Goal: Information Seeking & Learning: Compare options

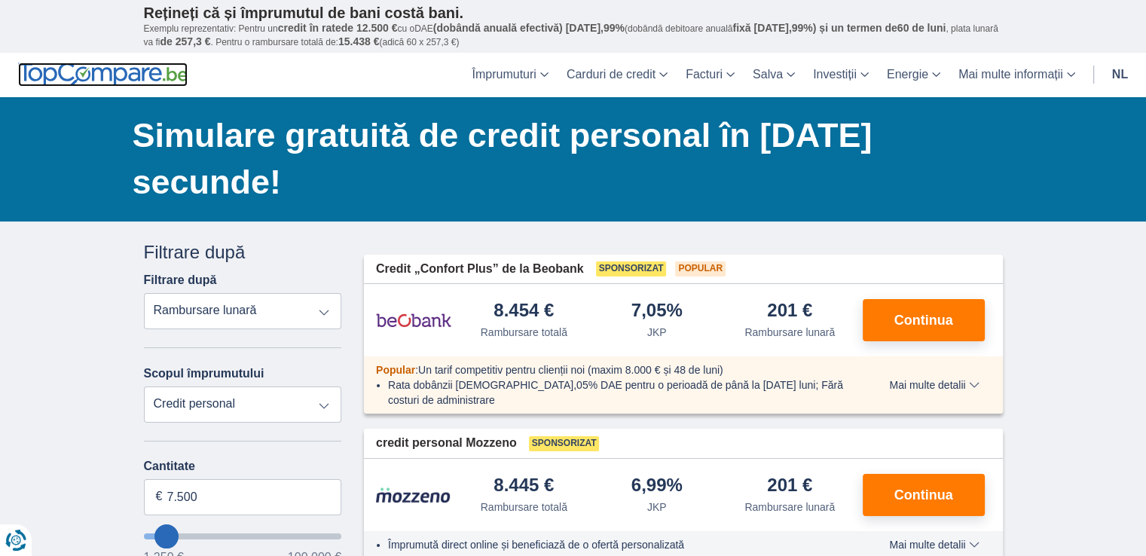
click at [149, 78] on img at bounding box center [103, 75] width 170 height 24
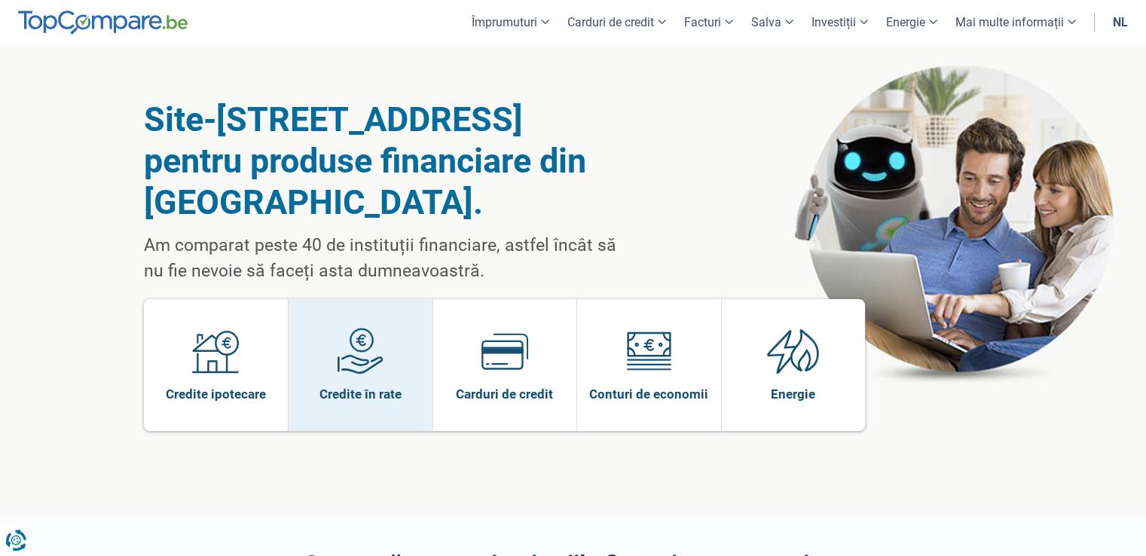
click at [365, 358] on img at bounding box center [360, 351] width 47 height 47
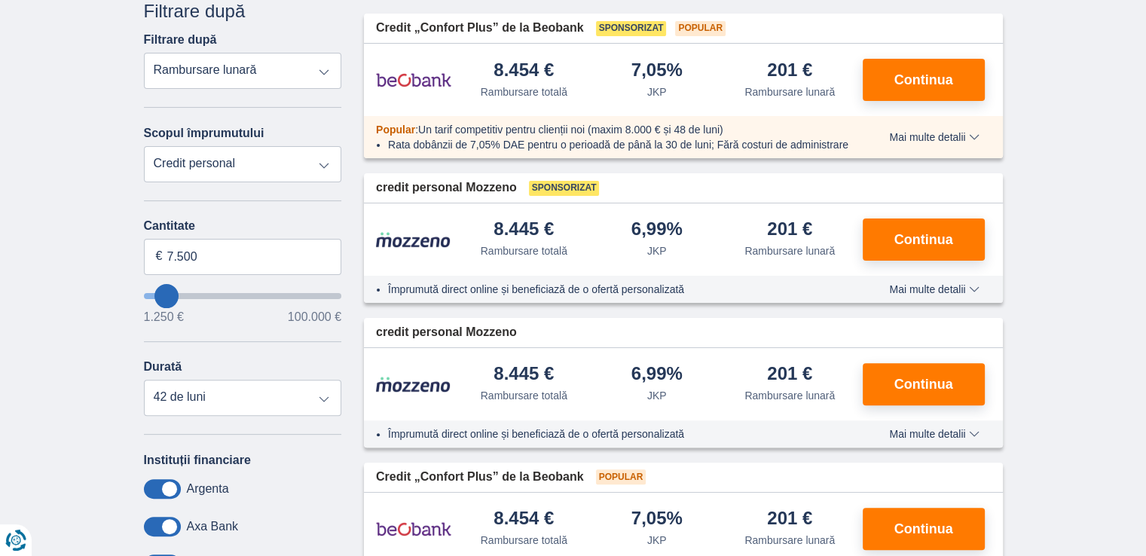
scroll to position [374, 0]
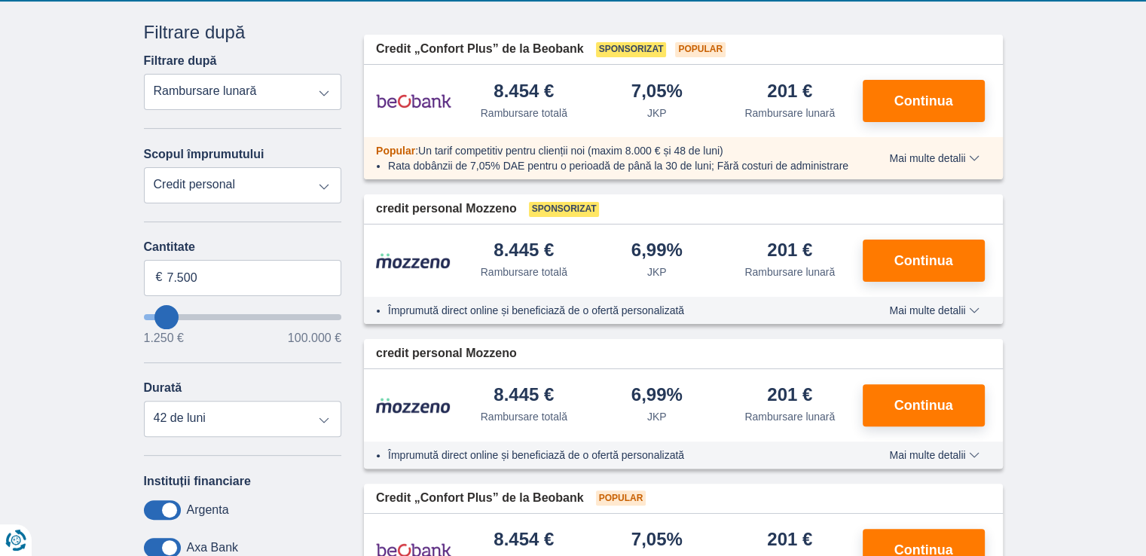
type input "10.250"
type input "10250"
select select "60"
type input "11250"
type input "11.250"
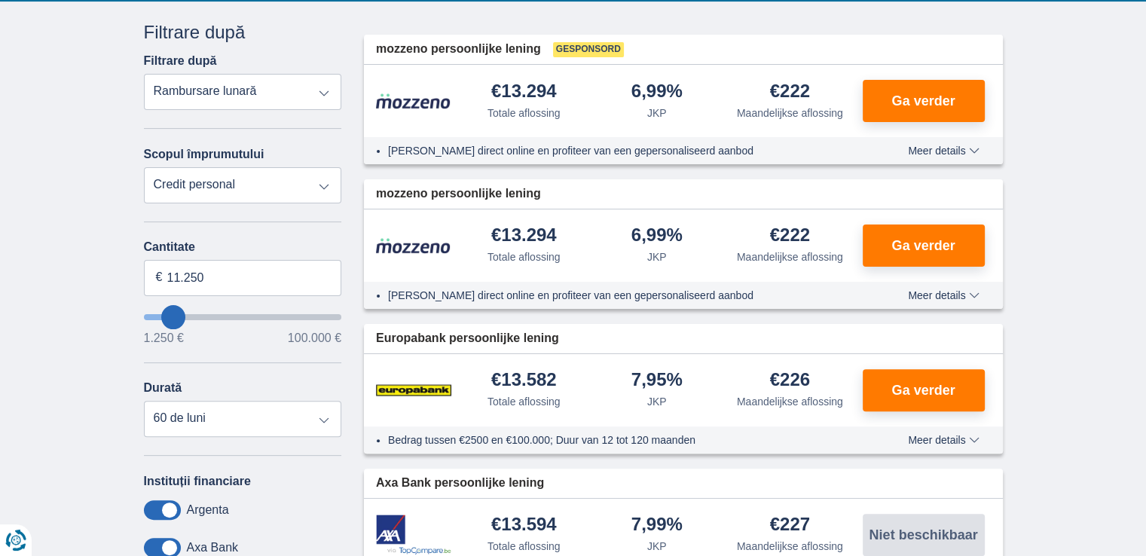
type input "14250"
type input "16.250"
type input "31250"
type input "31.250"
select select "120"
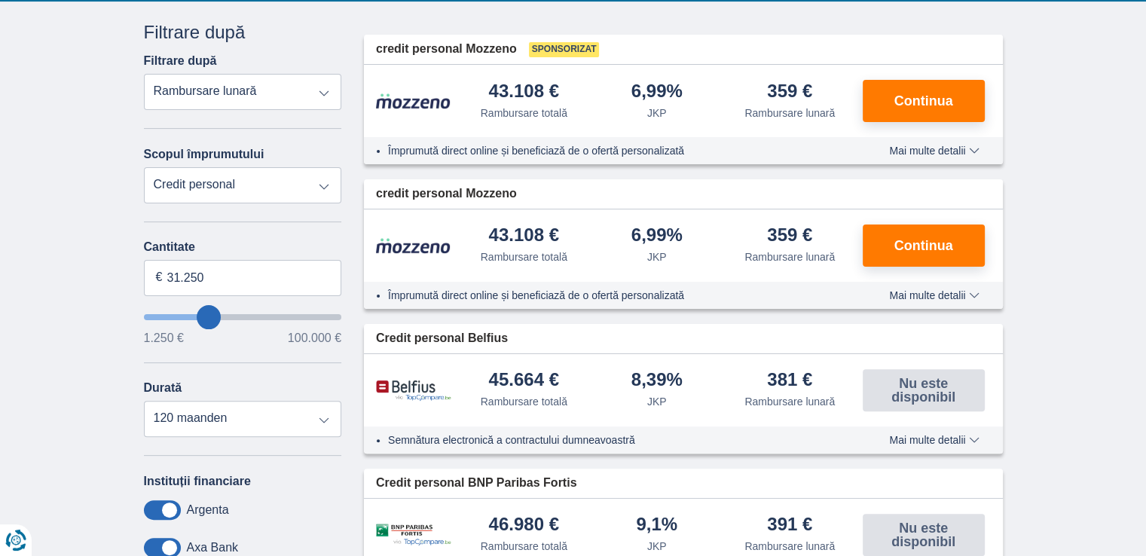
type input "26.250"
type input "26250"
type input "25.250"
type input "24250"
type input "24.250"
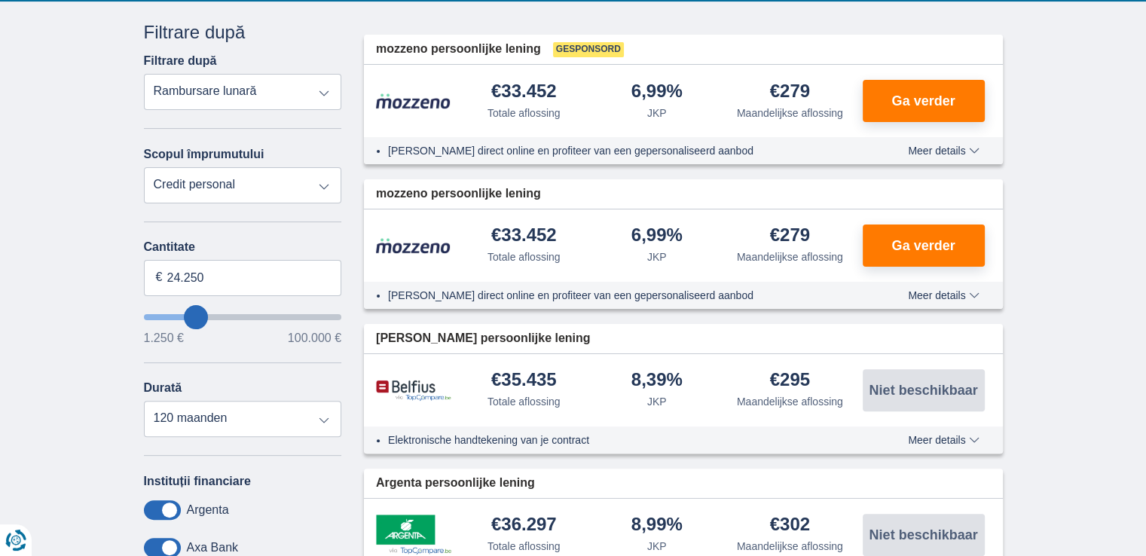
click at [218, 88] on select "Rambursare totală JKP Rambursare lunară" at bounding box center [243, 92] width 198 height 36
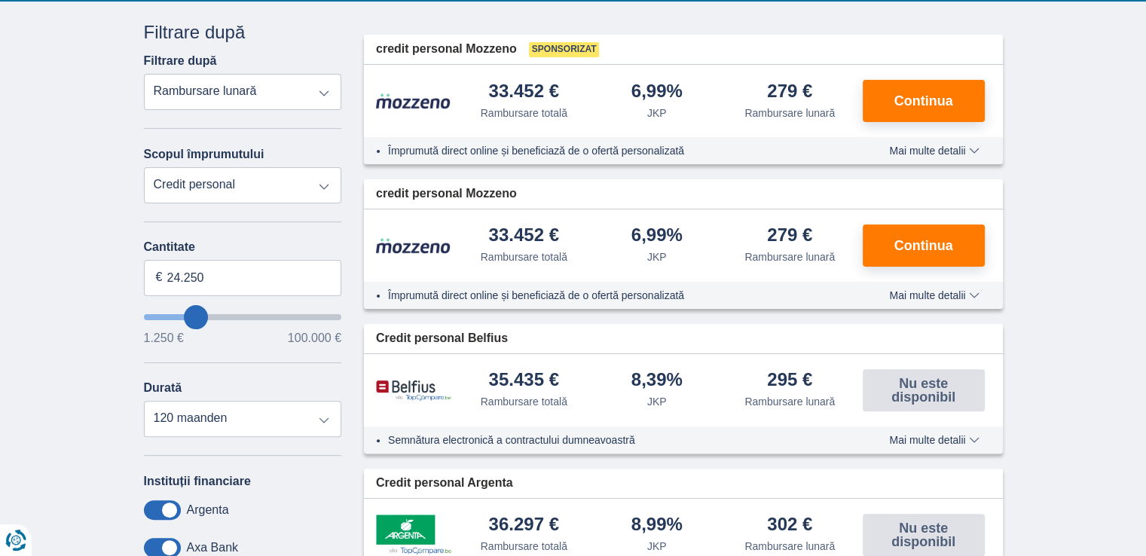
click at [218, 88] on select "Rambursare totală JKP Rambursare lunară" at bounding box center [243, 92] width 198 height 36
click at [220, 185] on select "Credit personal Auto Motocicletă / bicicletă Rulotă / caravană Renovare Energie…" at bounding box center [243, 185] width 198 height 36
select select "vehicleLoan"
click at [144, 167] on select "Credit personal Auto Motocicletă / bicicletă Rulotă / caravană Renovare Energie…" at bounding box center [243, 185] width 198 height 36
select select "3-4"
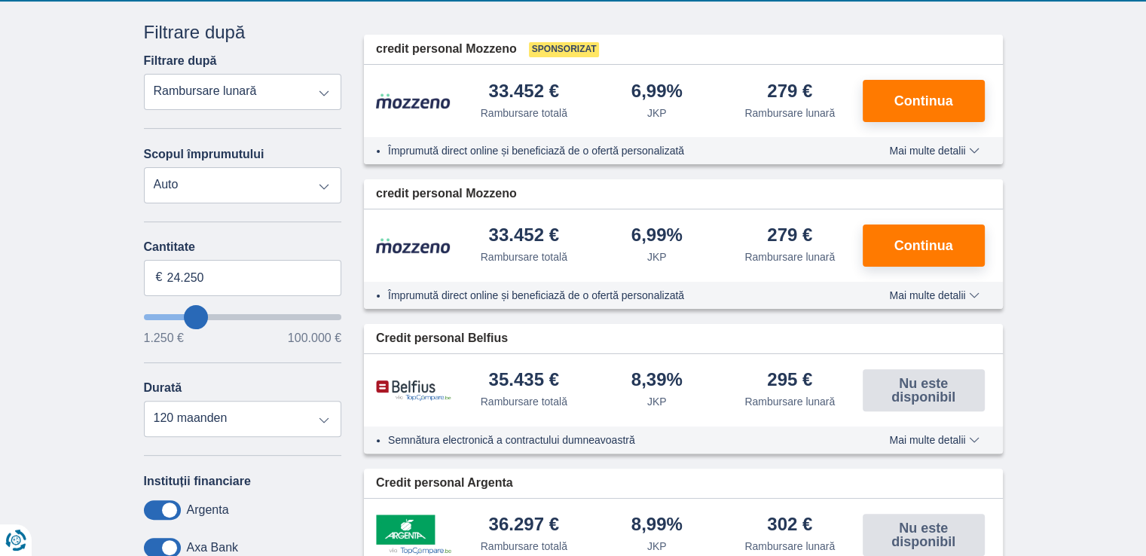
type input "15.000"
type input "15250"
select select "60"
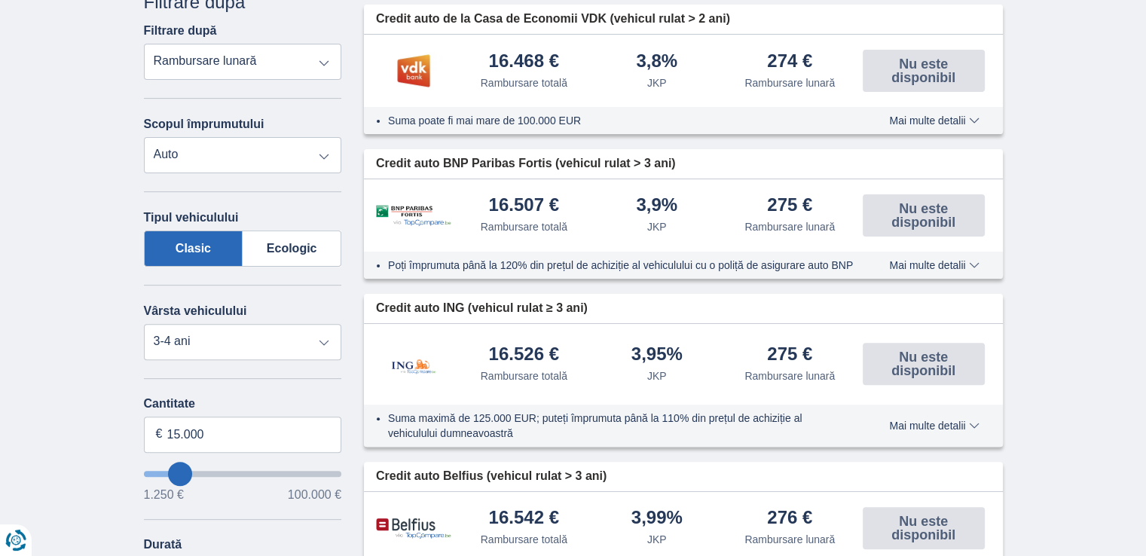
scroll to position [525, 0]
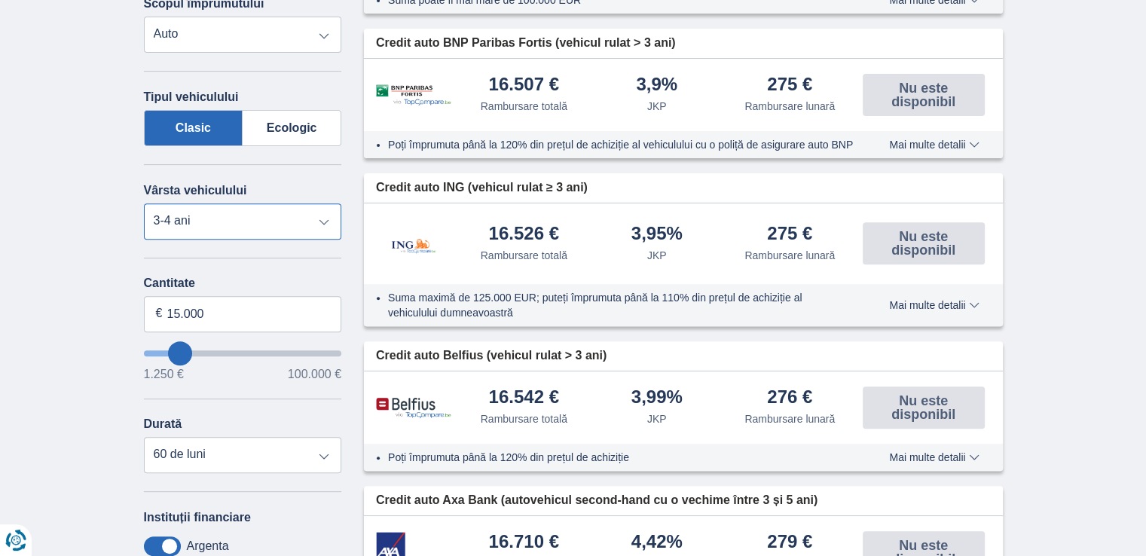
click at [241, 203] on select "Nou 0-1 ani 1-2 ani 2-3 ani 3-4 ani 4-5 ani 5+ ani" at bounding box center [243, 221] width 198 height 36
click at [144, 203] on select "Nou 0-1 ani 1-2 ani 2-3 ani 3-4 ani 4-5 ani 5+ ani" at bounding box center [243, 221] width 198 height 36
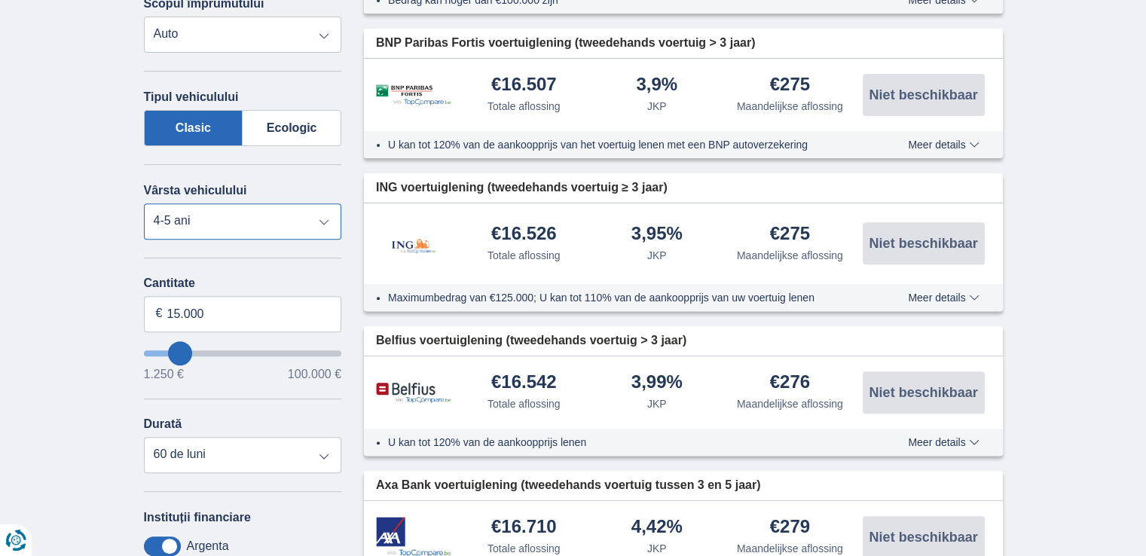
select select "5+"
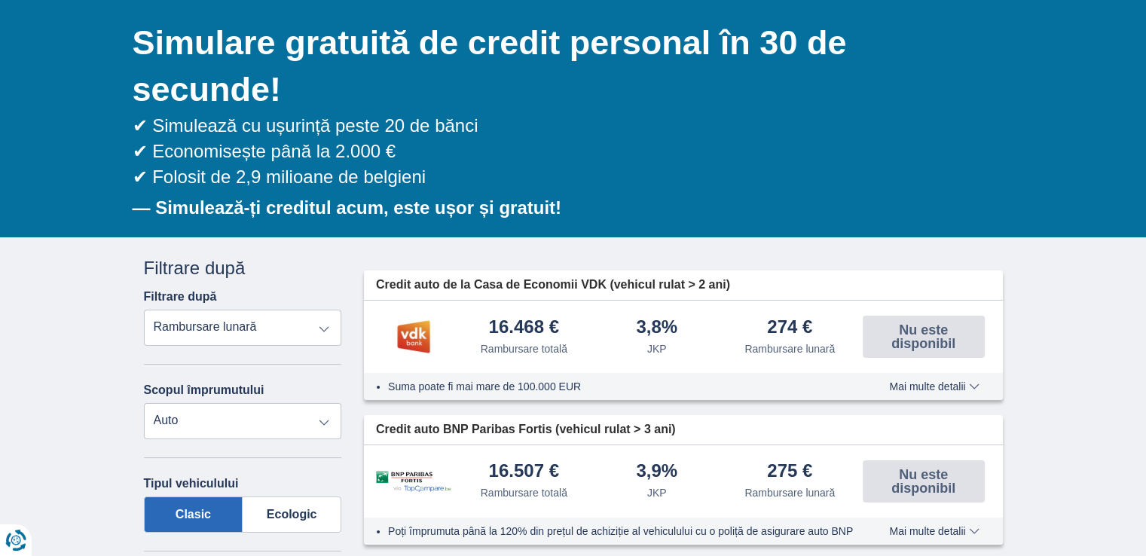
scroll to position [133, 0]
